Goal: Task Accomplishment & Management: Use online tool/utility

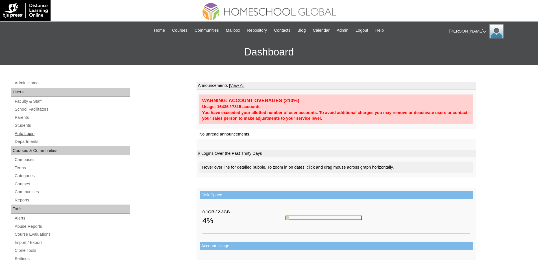
click at [33, 133] on link "Auto Login" at bounding box center [72, 133] width 116 height 7
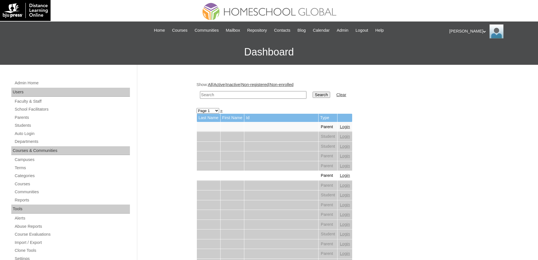
drag, startPoint x: 251, startPoint y: 94, endPoint x: 245, endPoint y: 99, distance: 7.4
click at [251, 94] on input "text" at bounding box center [253, 95] width 107 height 8
drag, startPoint x: 399, startPoint y: 129, endPoint x: 305, endPoint y: 115, distance: 94.6
click at [288, 101] on td at bounding box center [253, 94] width 112 height 13
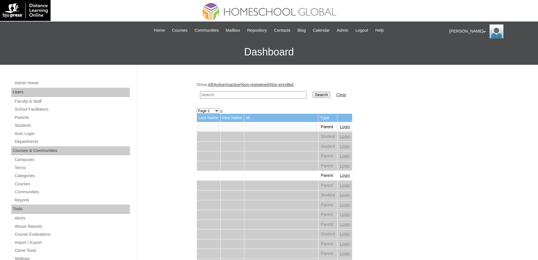
drag, startPoint x: 290, startPoint y: 95, endPoint x: 315, endPoint y: 96, distance: 24.9
click at [290, 95] on input "text" at bounding box center [253, 95] width 107 height 8
paste input "Cocuaco"
type input "Cocuaco"
click at [320, 96] on input "Search" at bounding box center [322, 95] width 18 height 6
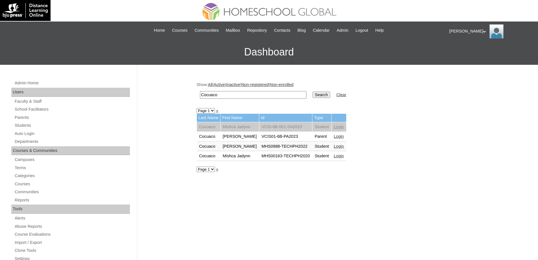
click at [346, 149] on td "Login" at bounding box center [339, 147] width 15 height 10
click at [344, 148] on link "Login" at bounding box center [339, 146] width 10 height 5
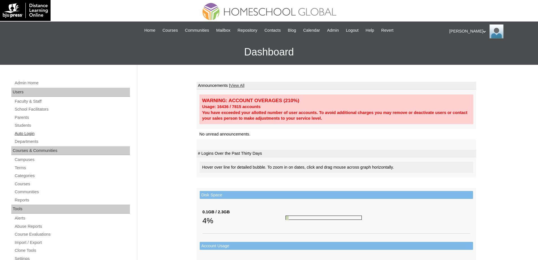
drag, startPoint x: 61, startPoint y: 129, endPoint x: 51, endPoint y: 133, distance: 11.0
click at [60, 131] on div "Admin Home Users Faculty & Staff School Facilitators Parents Students Auto Logi…" at bounding box center [71, 261] width 126 height 365
click at [51, 133] on link "Auto Login" at bounding box center [72, 133] width 116 height 7
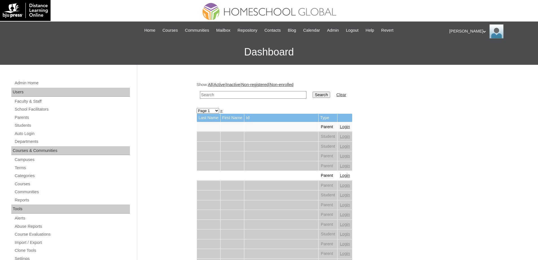
drag, startPoint x: 236, startPoint y: 98, endPoint x: 281, endPoint y: 97, distance: 44.7
click at [237, 98] on input "text" at bounding box center [253, 95] width 107 height 8
paste input "Gopaoco"
type input "Gopaoco"
click at [319, 95] on input "Search" at bounding box center [322, 95] width 18 height 6
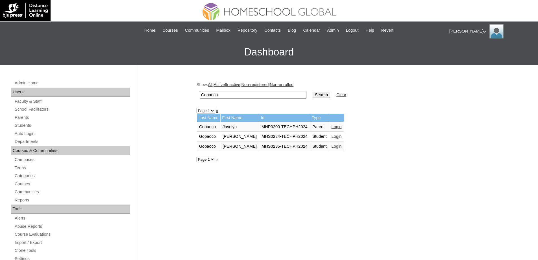
click at [333, 147] on link "Login" at bounding box center [337, 146] width 10 height 5
